Goal: Register for event/course

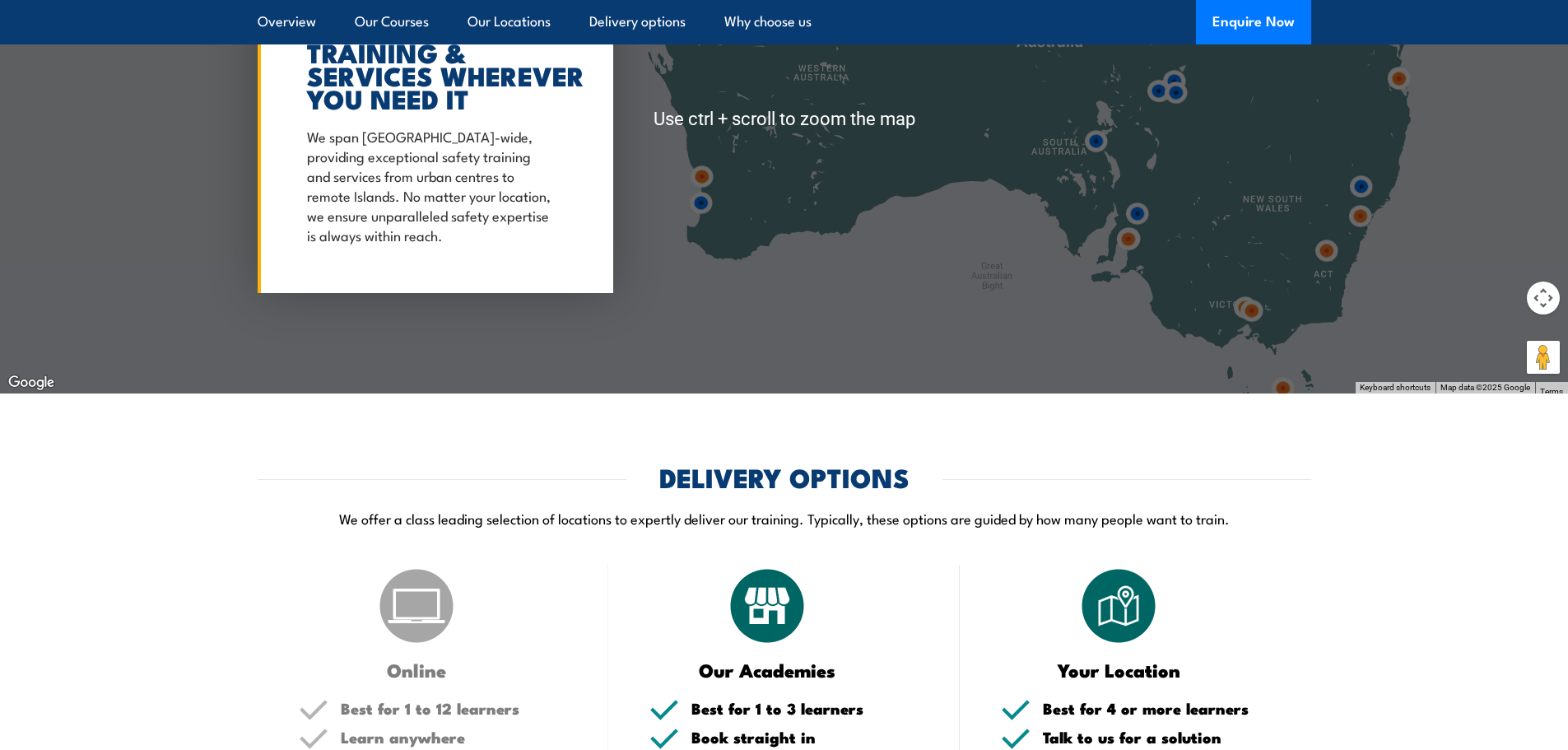
scroll to position [3539, 0]
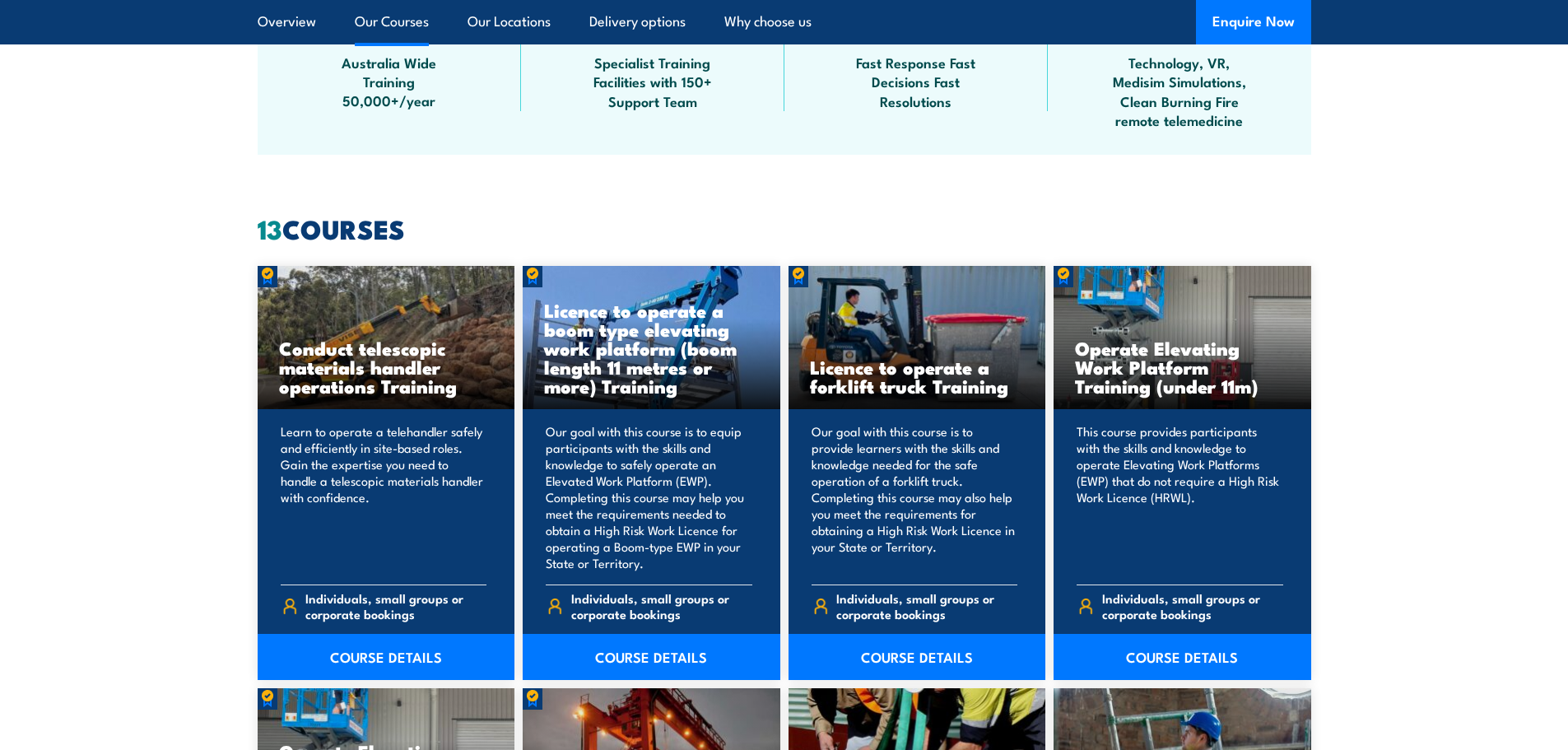
scroll to position [1152, 0]
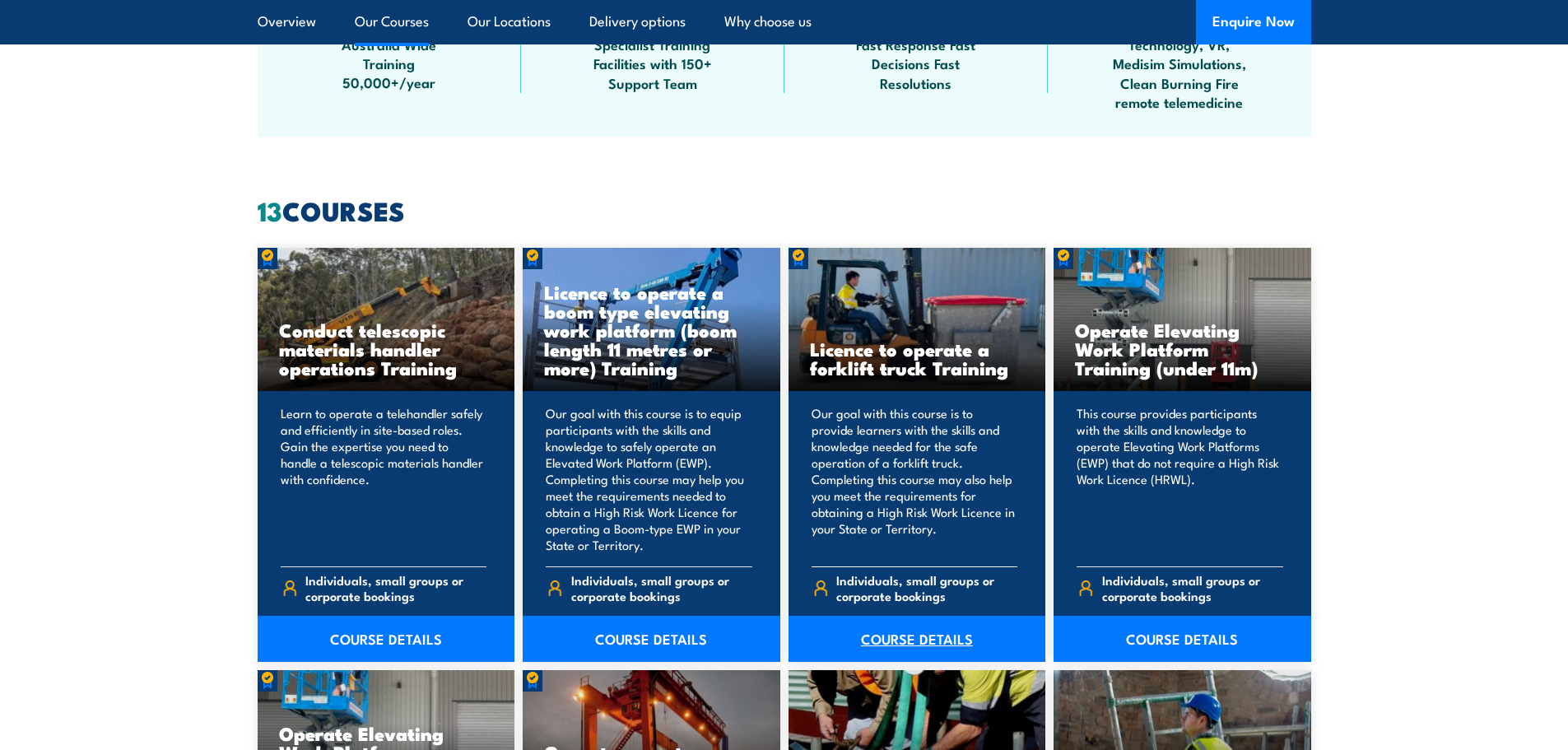
click at [899, 633] on link "COURSE DETAILS" at bounding box center [917, 639] width 258 height 46
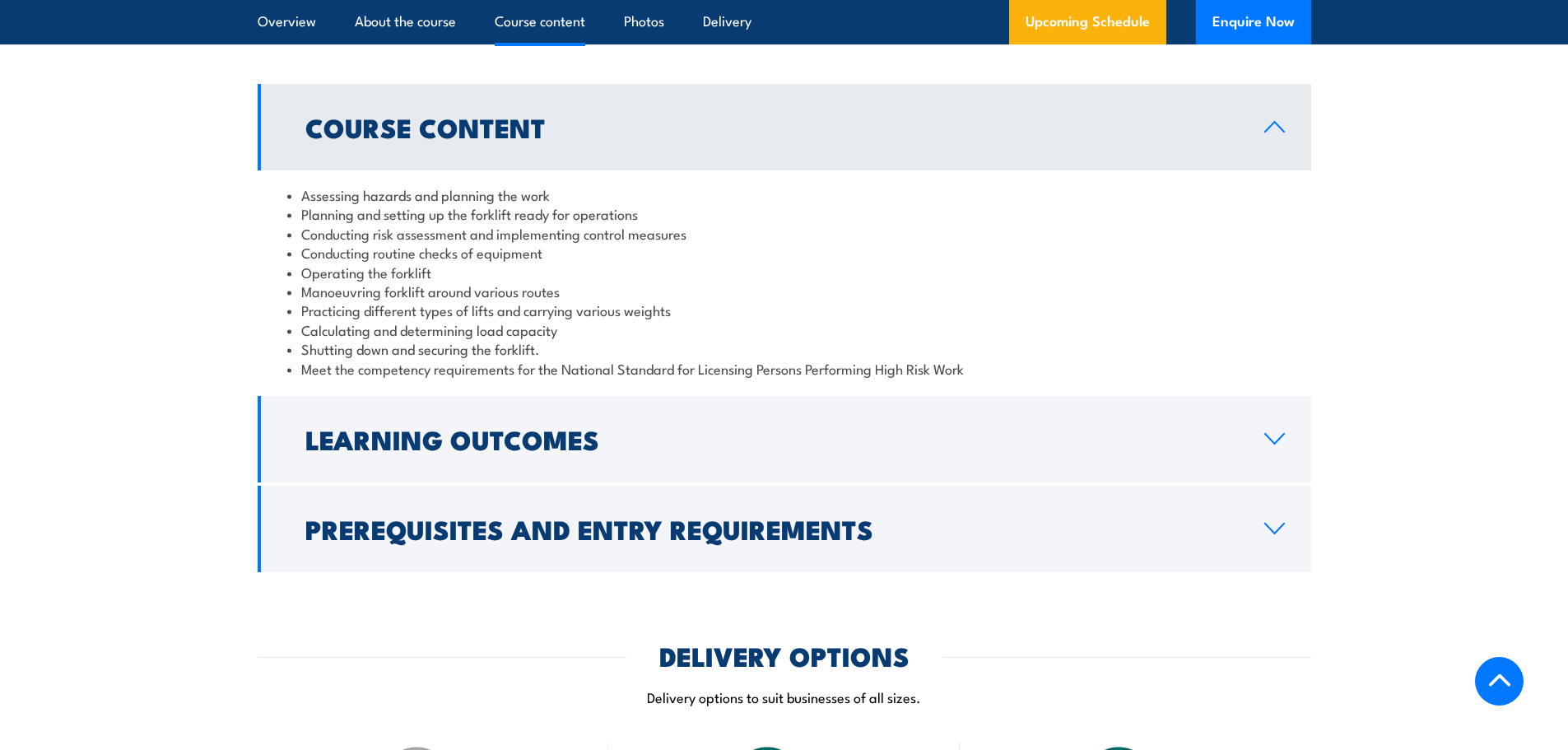
scroll to position [1482, 0]
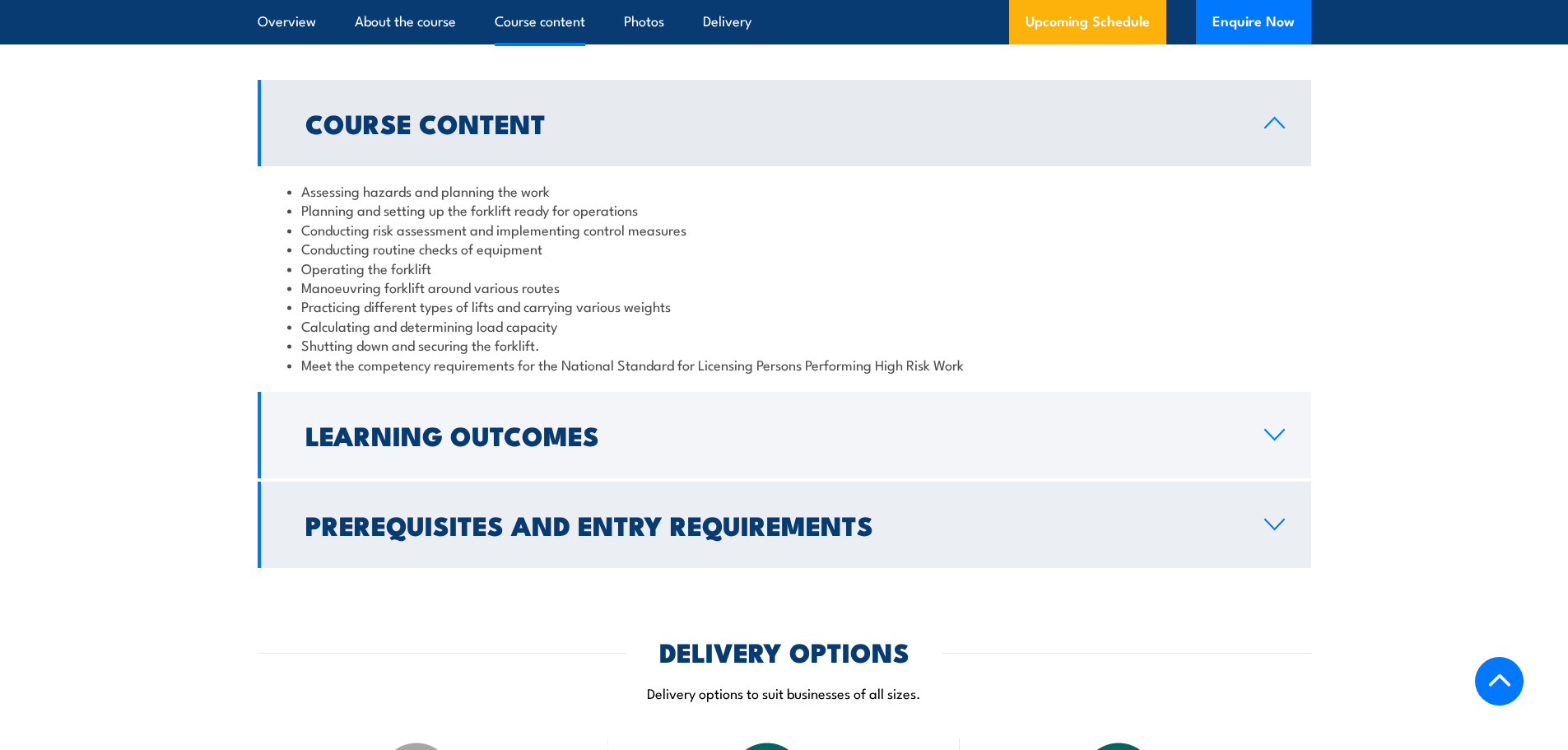
click at [469, 513] on h2 "Prerequisites and Entry Requirements" at bounding box center [771, 525] width 932 height 23
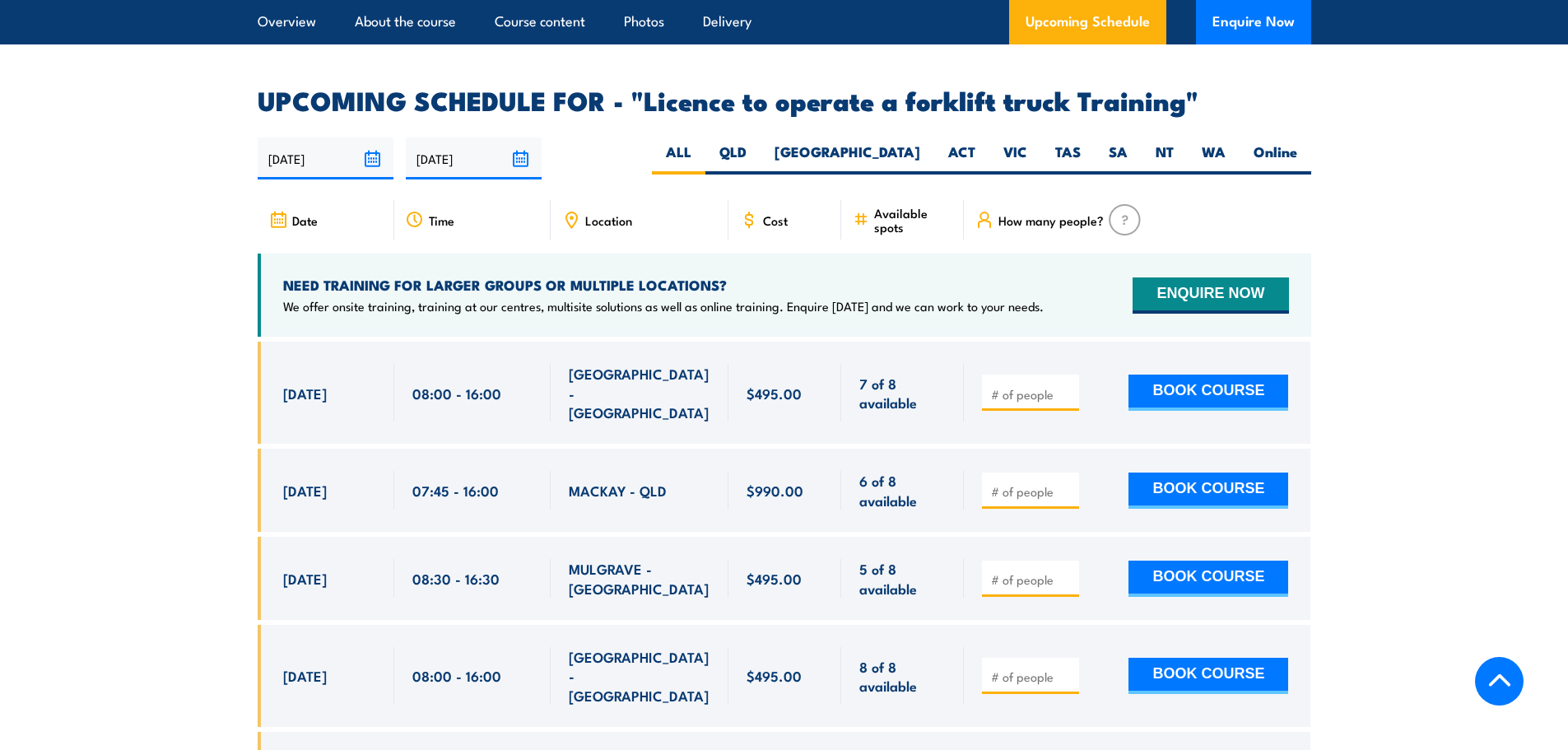
scroll to position [2880, 0]
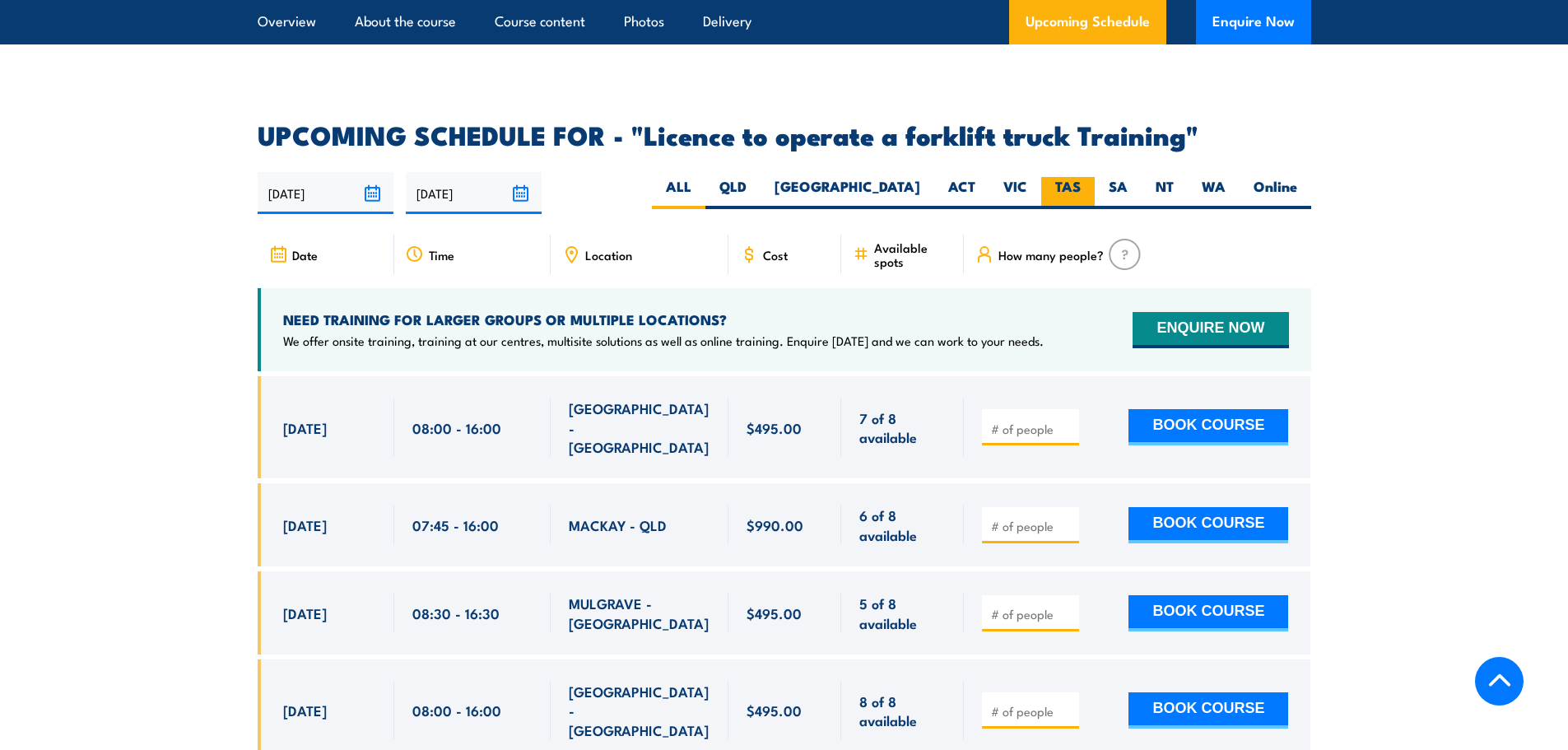
click at [1089, 176] on label "TAS" at bounding box center [1068, 192] width 54 height 32
click at [1089, 176] on input "TAS" at bounding box center [1086, 181] width 11 height 11
radio input "true"
click at [1105, 176] on label "SA" at bounding box center [1117, 192] width 47 height 32
click at [1128, 176] on input "SA" at bounding box center [1133, 181] width 11 height 11
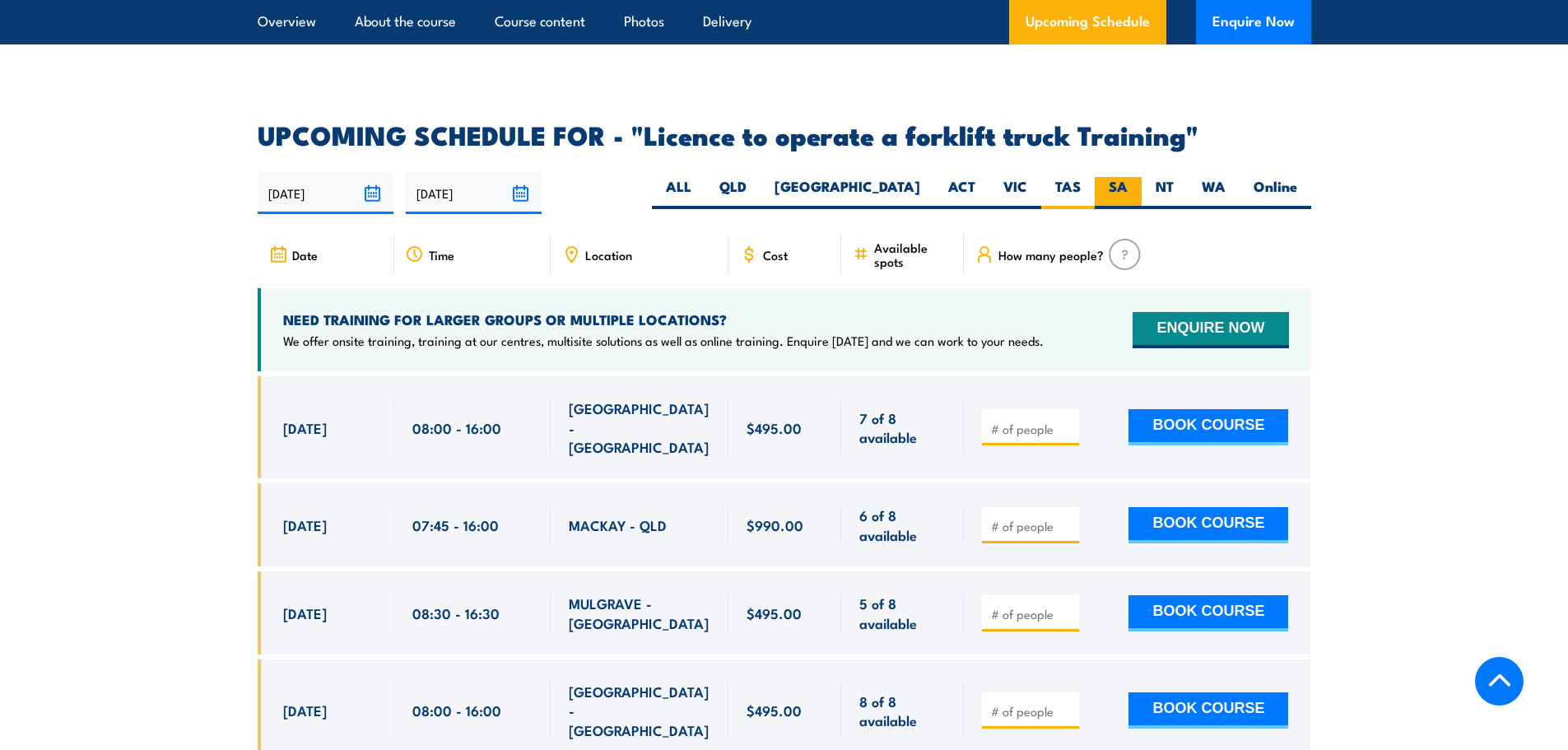
radio input "true"
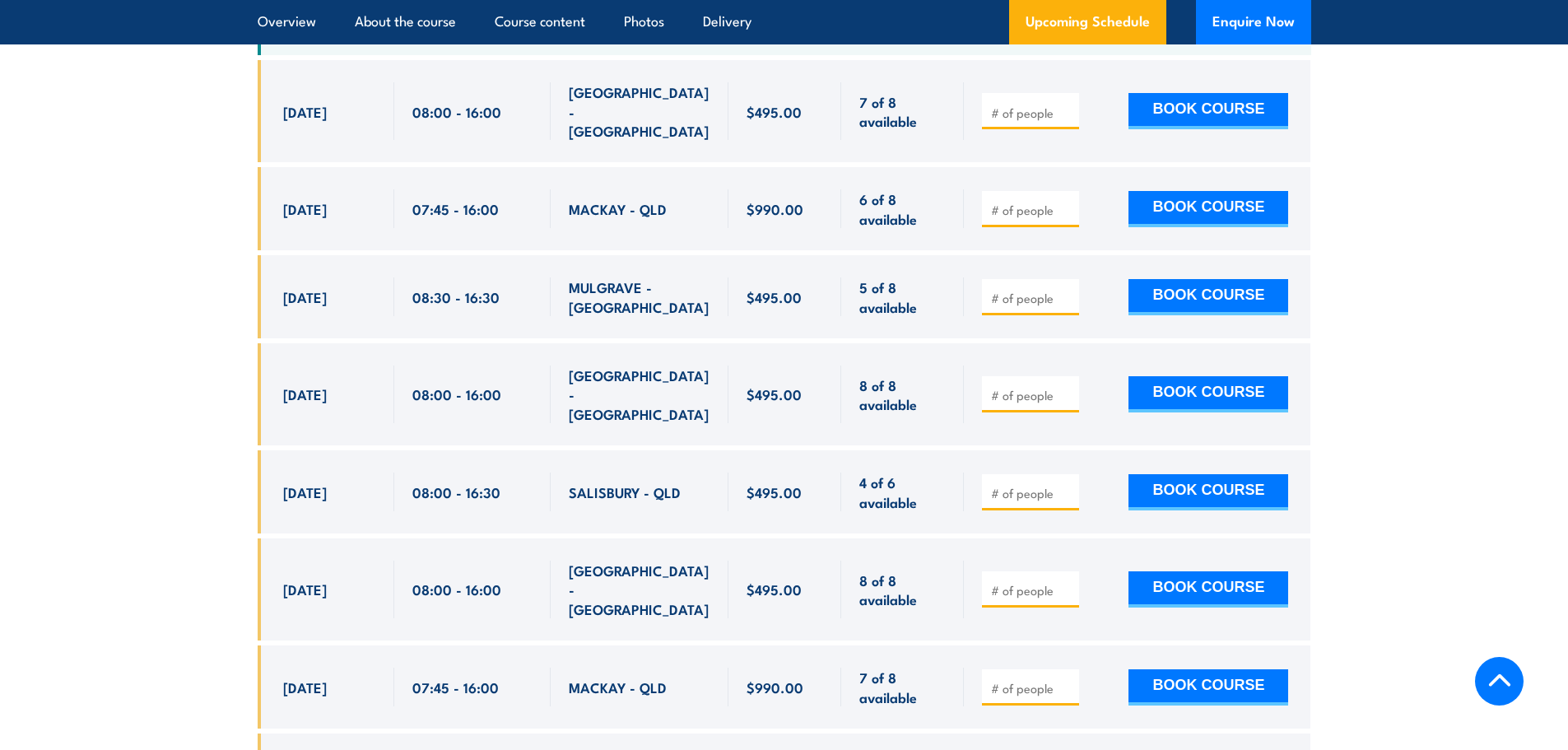
scroll to position [3210, 0]
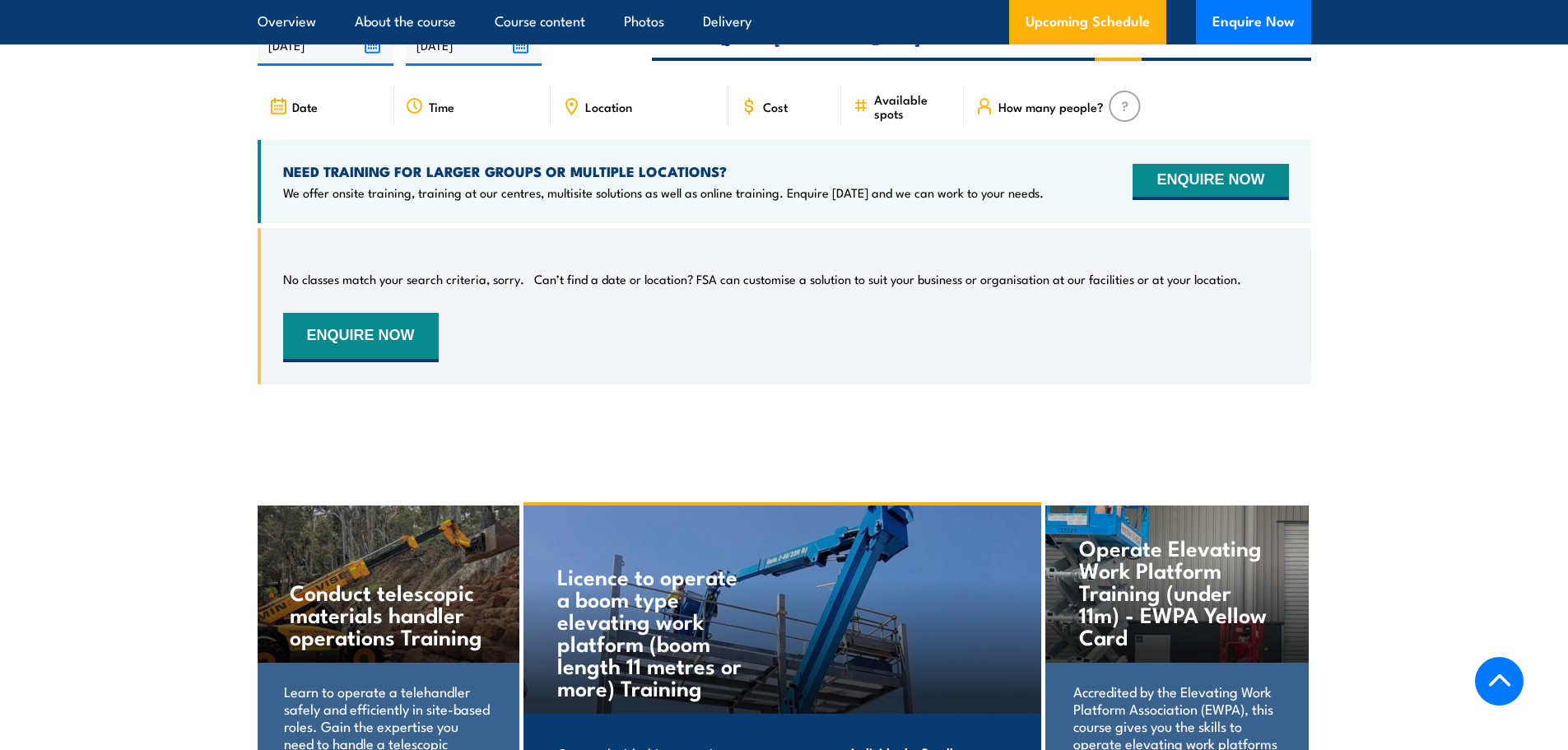
scroll to position [3083, 0]
